Goal: Find specific page/section: Find specific page/section

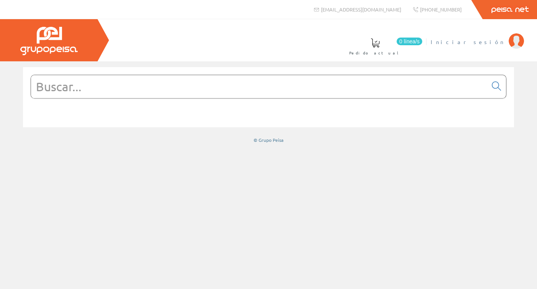
click at [492, 41] on span "Iniciar sesión" at bounding box center [468, 42] width 74 height 8
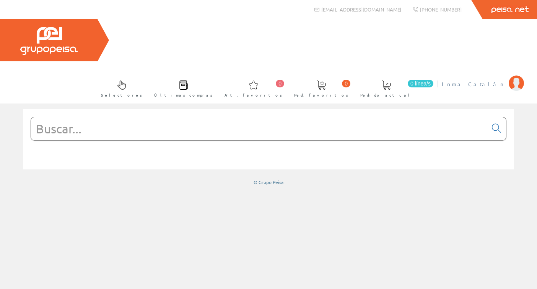
click at [479, 80] on span "Inma Catalán" at bounding box center [473, 84] width 63 height 8
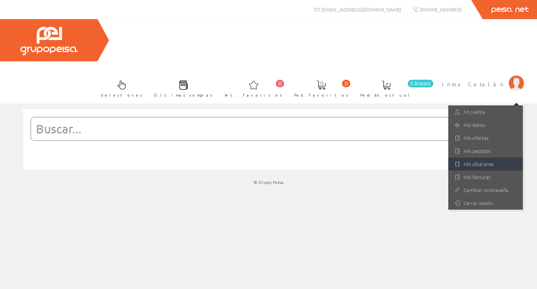
click at [487, 157] on link "Mis albaranes" at bounding box center [486, 163] width 75 height 13
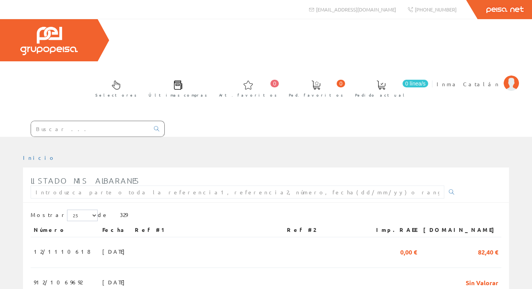
scroll to position [38, 0]
